Goal: Task Accomplishment & Management: Manage account settings

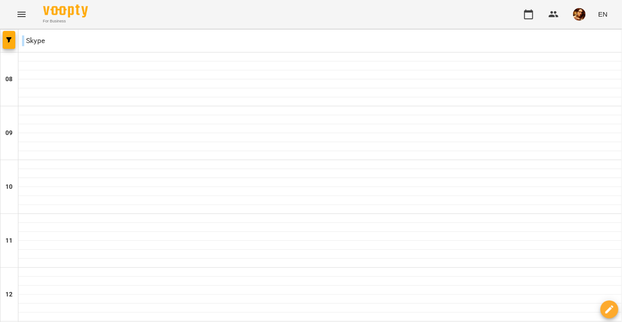
scroll to position [364, 0]
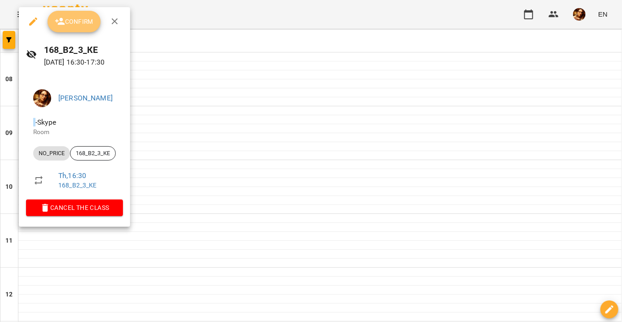
click at [83, 31] on button "Confirm" at bounding box center [74, 22] width 53 height 22
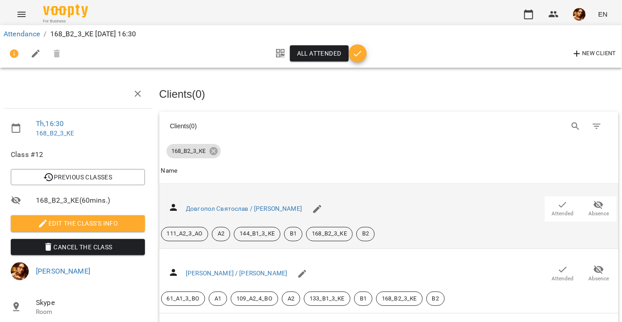
click at [557, 204] on icon "button" at bounding box center [562, 205] width 11 height 11
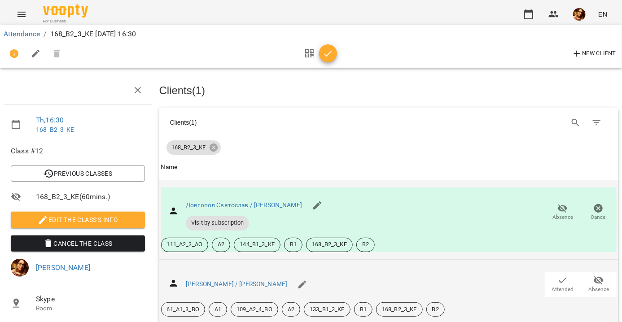
scroll to position [90, 0]
click at [558, 275] on icon "button" at bounding box center [562, 280] width 11 height 11
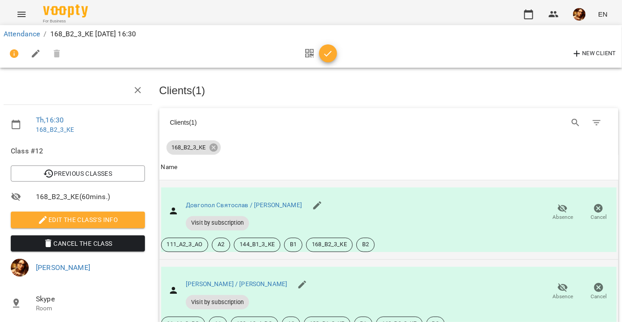
scroll to position [179, 0]
